Goal: Task Accomplishment & Management: Use online tool/utility

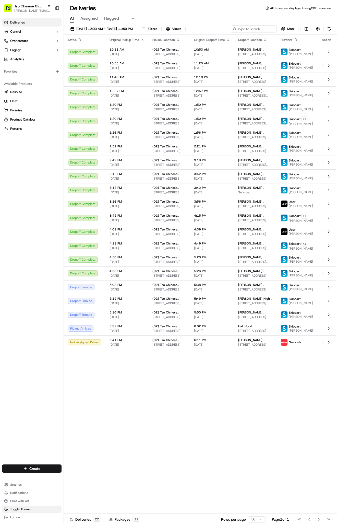
click at [18, 507] on button "Toggle Theme" at bounding box center [32, 509] width 60 height 7
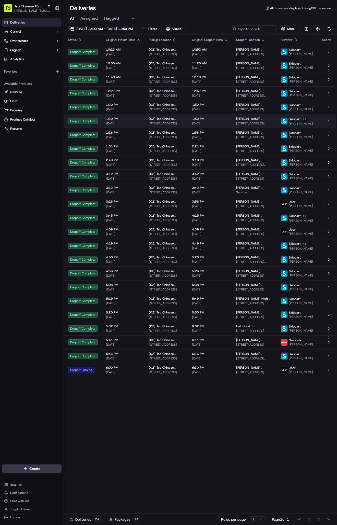
click at [263, 305] on span "[STREET_ADDRESS]" at bounding box center [254, 303] width 36 height 4
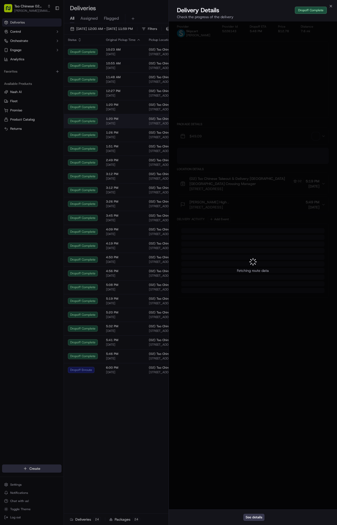
click at [263, 330] on div at bounding box center [168, 262] width 337 height 525
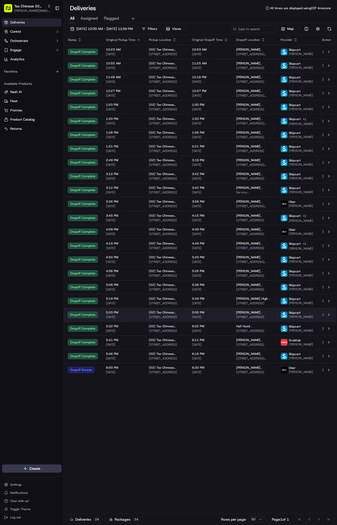
click at [245, 315] on span "[PERSON_NAME] ." at bounding box center [249, 313] width 26 height 4
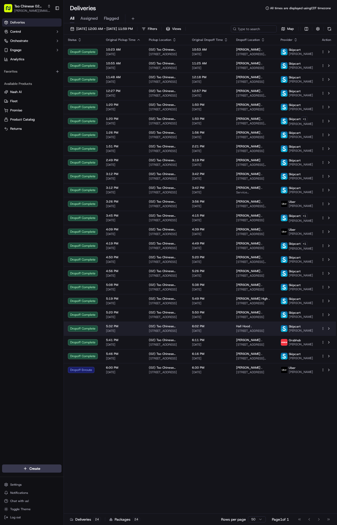
click at [249, 333] on span "[STREET_ADDRESS]" at bounding box center [254, 331] width 36 height 4
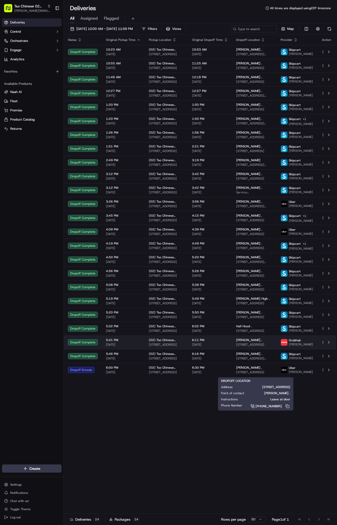
click at [253, 342] on span "[PERSON_NAME] ." at bounding box center [249, 340] width 26 height 4
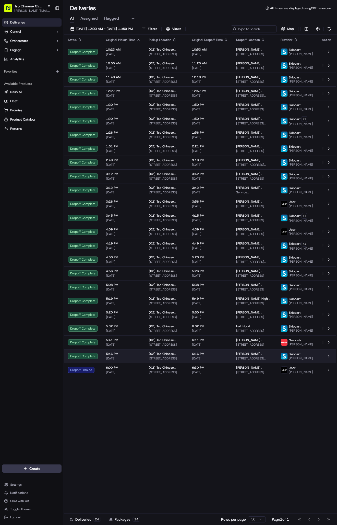
click at [232, 363] on td "[PERSON_NAME] . [STREET_ADDRESS][PERSON_NAME]" at bounding box center [254, 356] width 44 height 14
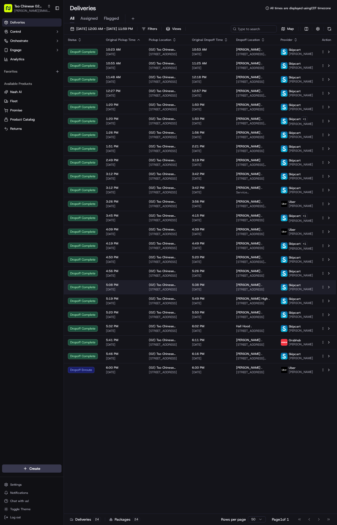
click at [242, 347] on span "[STREET_ADDRESS]" at bounding box center [254, 345] width 36 height 4
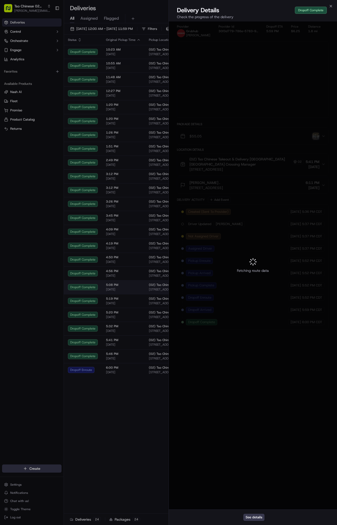
click at [242, 374] on div at bounding box center [168, 262] width 337 height 525
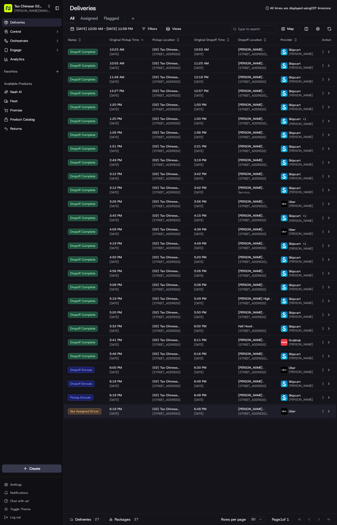
click at [277, 418] on td "[PERSON_NAME] . [STREET_ADDRESS][PERSON_NAME]" at bounding box center [255, 412] width 42 height 14
click at [161, 496] on div "Status Original Pickup Time Pickup Location Original Dropoff Time Dropoff Locat…" at bounding box center [200, 274] width 272 height 479
click at [323, 448] on html "Tso Chinese 02 Arbor [PERSON_NAME][EMAIL_ADDRESS][DOMAIN_NAME] Toggle Sidebar D…" at bounding box center [168, 262] width 337 height 525
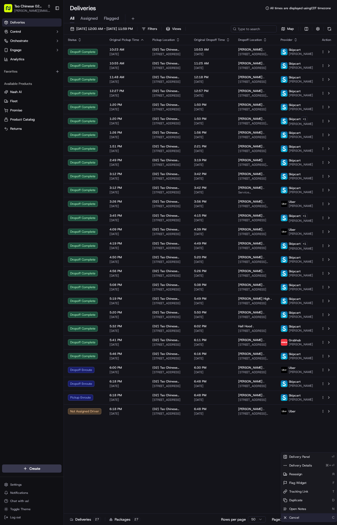
click at [296, 517] on span "Cancel" at bounding box center [295, 518] width 10 height 4
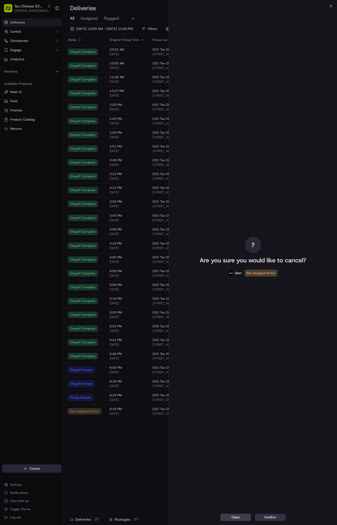
click at [276, 515] on button "Confirm" at bounding box center [270, 517] width 31 height 7
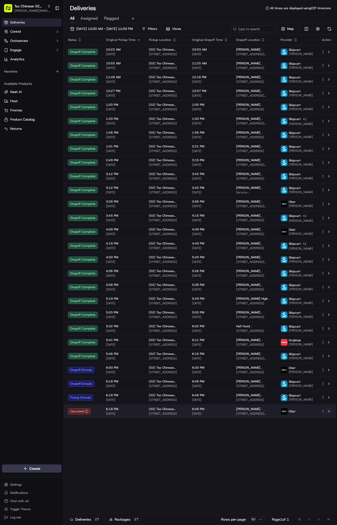
click at [327, 415] on button at bounding box center [329, 411] width 6 height 6
click at [323, 450] on html "Tso Chinese 02 Arbor [PERSON_NAME][EMAIL_ADDRESS][DOMAIN_NAME] Toggle Sidebar D…" at bounding box center [168, 262] width 337 height 525
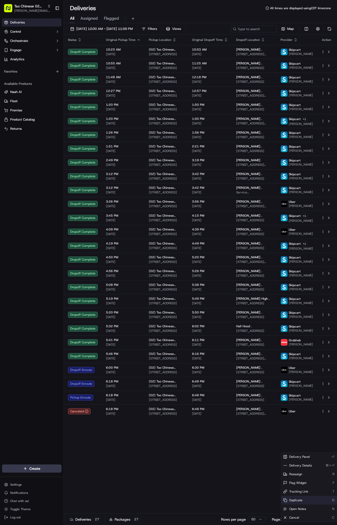
click at [306, 499] on div "Duplicate D" at bounding box center [309, 500] width 56 height 9
click at [265, 467] on html "Tso Chinese 02 Arbor [PERSON_NAME][EMAIL_ADDRESS][DOMAIN_NAME] Toggle Sidebar D…" at bounding box center [168, 262] width 337 height 525
